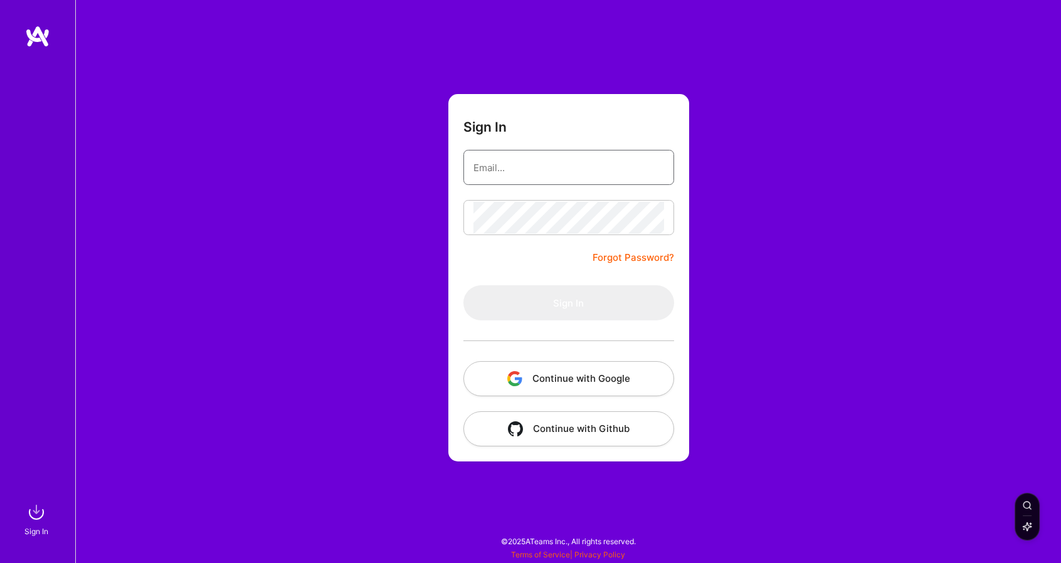
click at [545, 172] on input "email" at bounding box center [568, 168] width 191 height 32
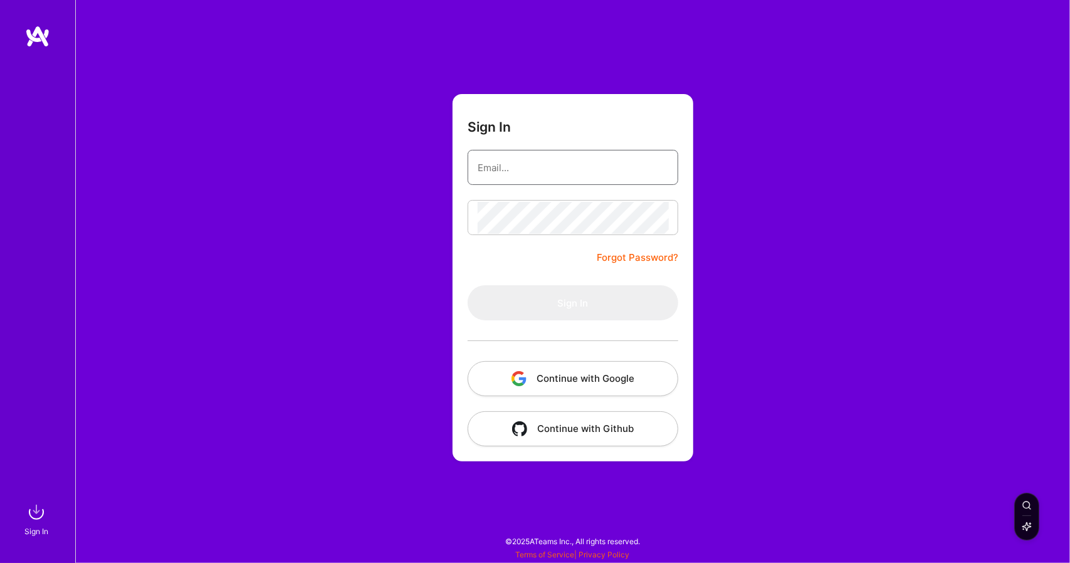
type input "pavanproid@gmail.com"
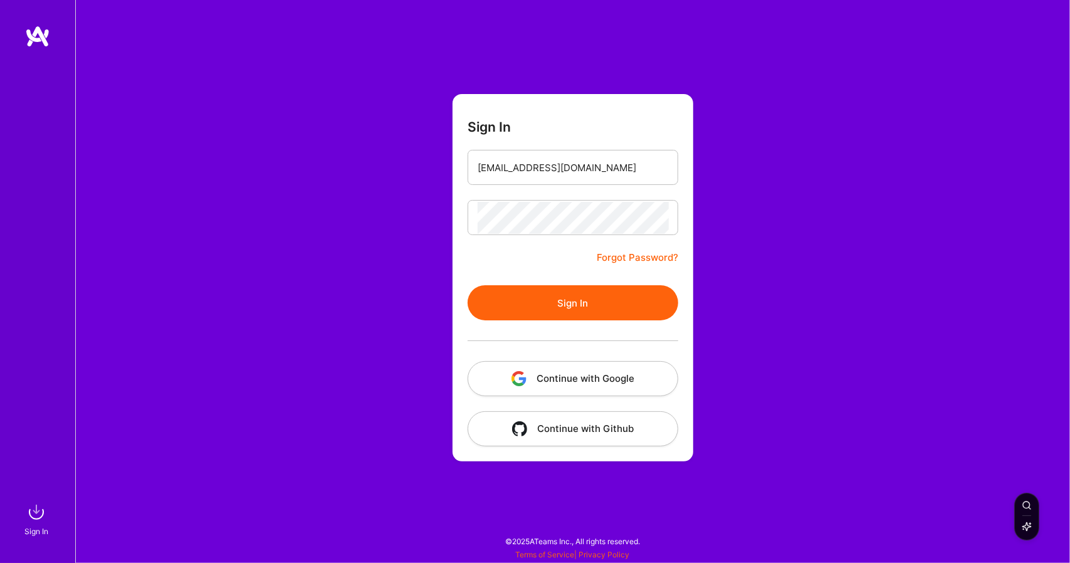
click at [576, 302] on button "Sign In" at bounding box center [573, 302] width 211 height 35
